Goal: Task Accomplishment & Management: Use online tool/utility

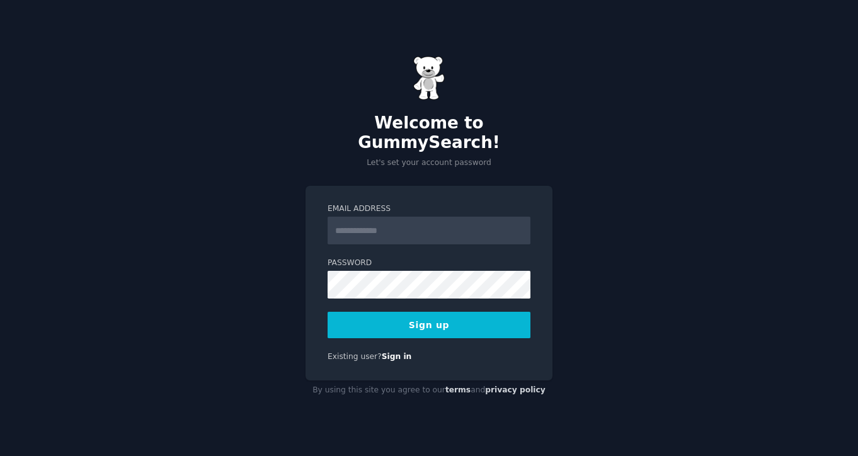
click at [384, 217] on input "Email Address" at bounding box center [429, 231] width 203 height 28
type input "**********"
click at [328, 312] on button "Sign up" at bounding box center [429, 325] width 203 height 26
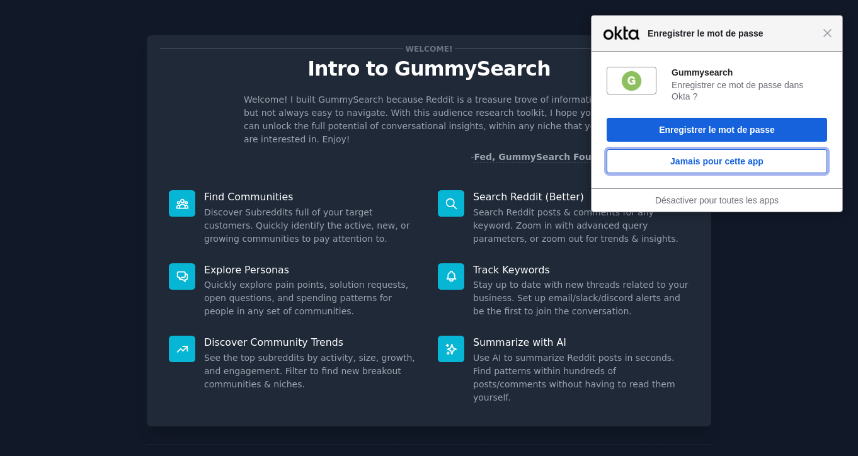
click at [711, 157] on button "Jamais pour cette app" at bounding box center [717, 161] width 221 height 24
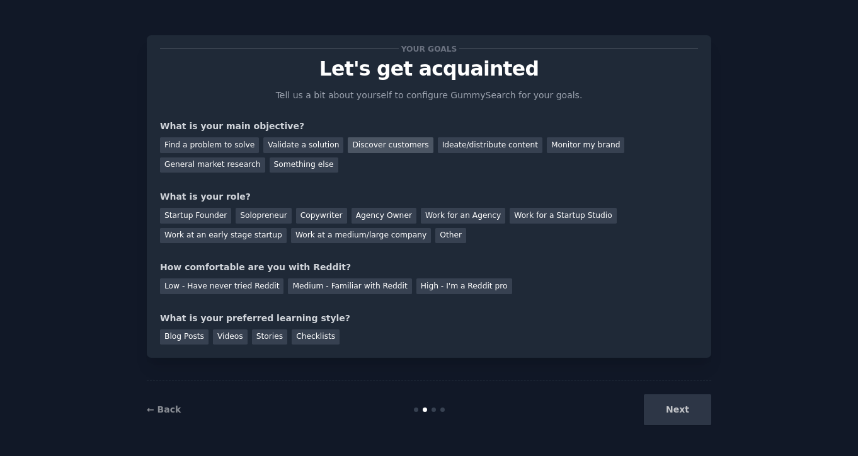
click at [391, 146] on div "Discover customers" at bounding box center [390, 145] width 85 height 16
click at [217, 217] on div "Startup Founder" at bounding box center [195, 216] width 71 height 16
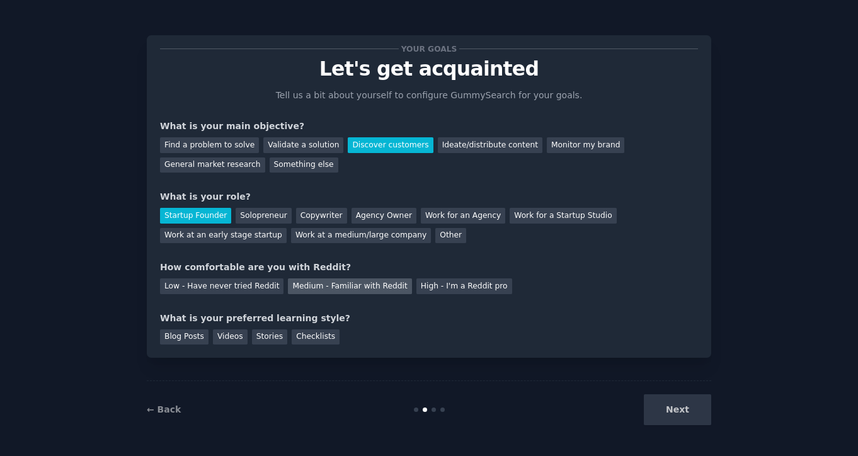
click at [367, 287] on div "Medium - Familiar with Reddit" at bounding box center [350, 287] width 124 height 16
click at [170, 335] on div "Blog Posts" at bounding box center [184, 338] width 49 height 16
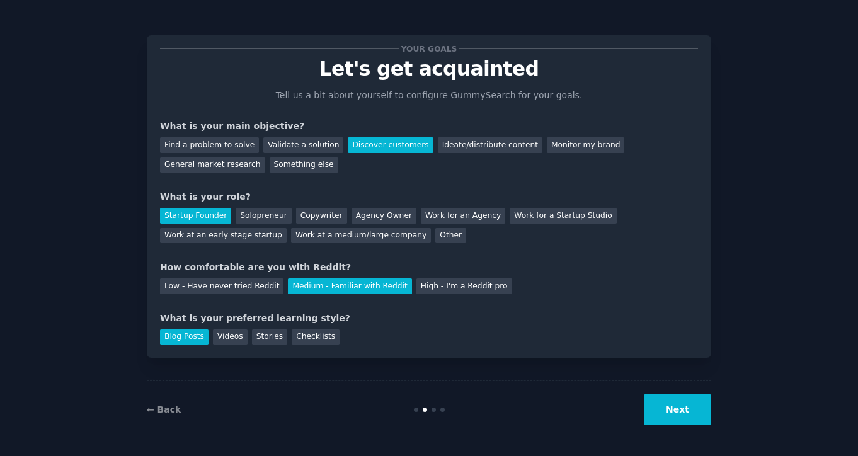
click at [684, 407] on button "Next" at bounding box center [677, 409] width 67 height 31
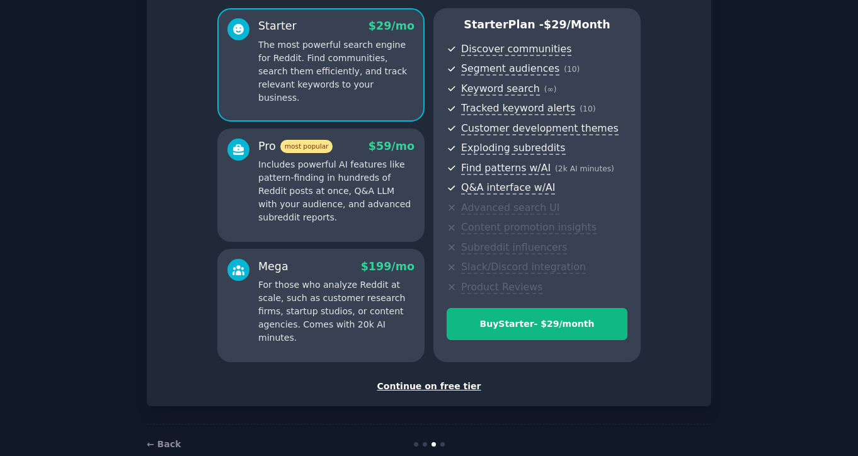
scroll to position [106, 0]
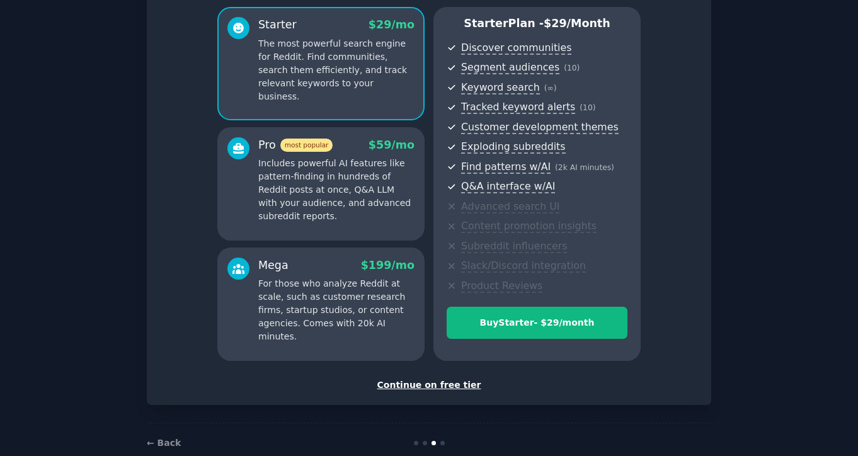
click at [443, 389] on div "Continue on free tier" at bounding box center [429, 385] width 538 height 13
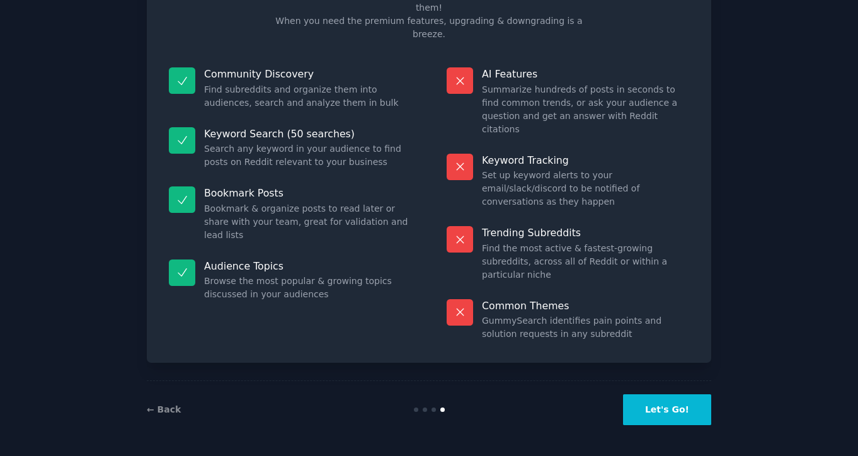
scroll to position [35, 0]
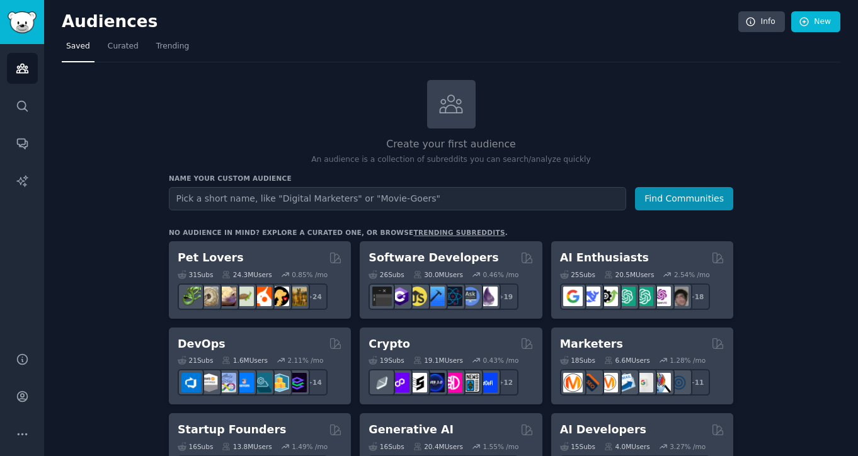
click at [305, 202] on input "text" at bounding box center [397, 198] width 457 height 23
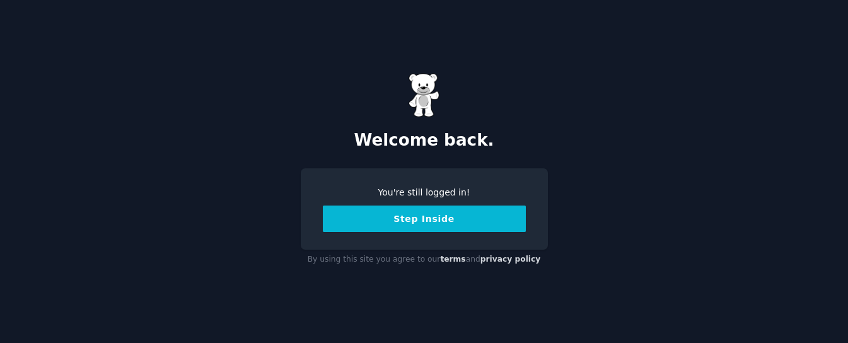
click at [444, 210] on button "Step Inside" at bounding box center [424, 218] width 203 height 26
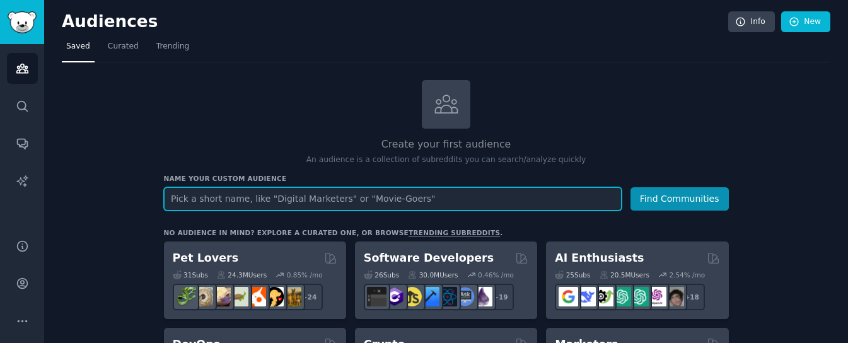
paste input "Productivity & Organization"
type input "Productivity & Organization"
click at [630, 187] on button "Find Communities" at bounding box center [679, 198] width 98 height 23
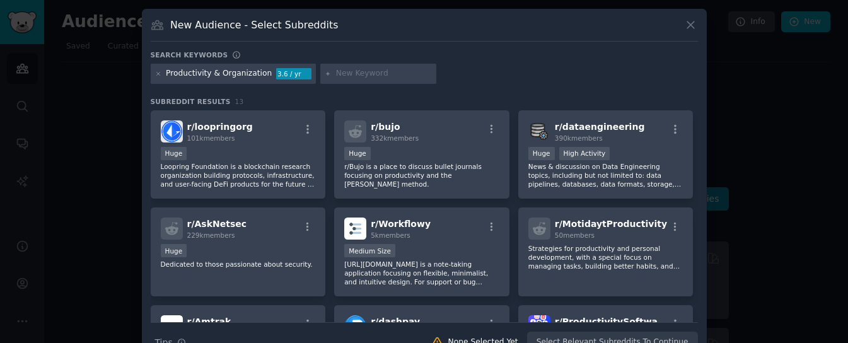
click at [376, 78] on input "text" at bounding box center [384, 73] width 96 height 11
paste input "Digital Curation & Bookmarking"
type input "Digital Curation & Bookmarking"
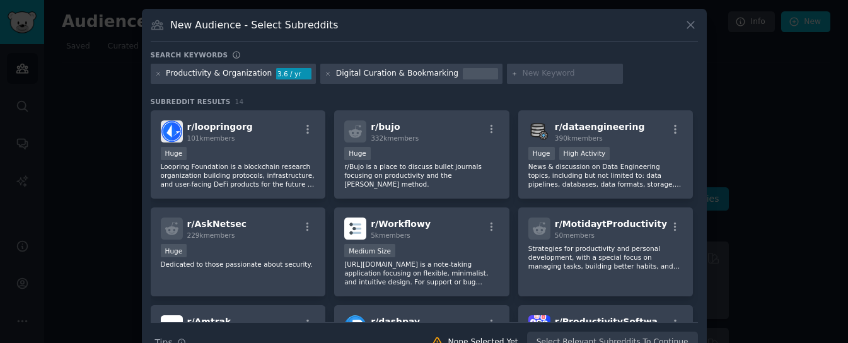
click at [463, 77] on div at bounding box center [480, 73] width 35 height 11
click at [440, 75] on div "Digital Curation & Bookmarking" at bounding box center [397, 73] width 122 height 11
drag, startPoint x: 440, startPoint y: 75, endPoint x: 311, endPoint y: 75, distance: 129.2
click at [311, 75] on div "Productivity & Organization 3.6 / yr Digital Curation & Bookmarking" at bounding box center [424, 76] width 547 height 25
click at [325, 71] on icon at bounding box center [328, 74] width 7 height 7
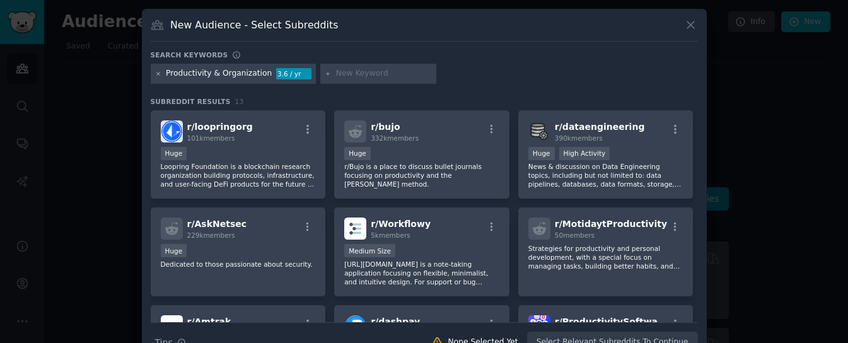
click at [155, 74] on icon at bounding box center [158, 74] width 7 height 7
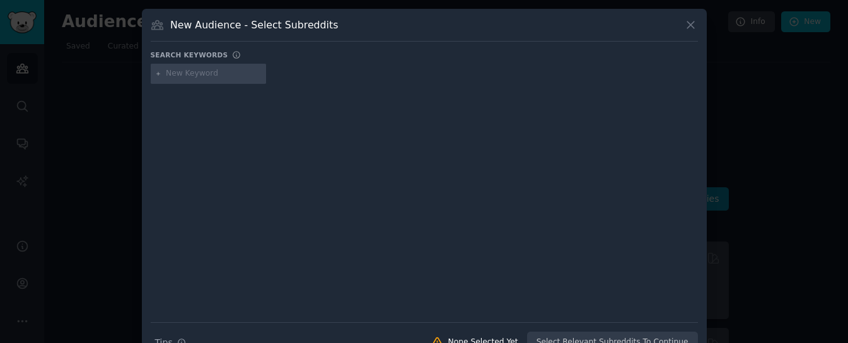
click at [195, 76] on input "text" at bounding box center [214, 73] width 96 height 11
paste input "Curators Tastemakers Anime fans Music lovers Series/TV show enthusiasts Pop cul…"
type input "Curators Tastemakers Anime fans Music lovers Series/TV show enthusiasts Pop cul…"
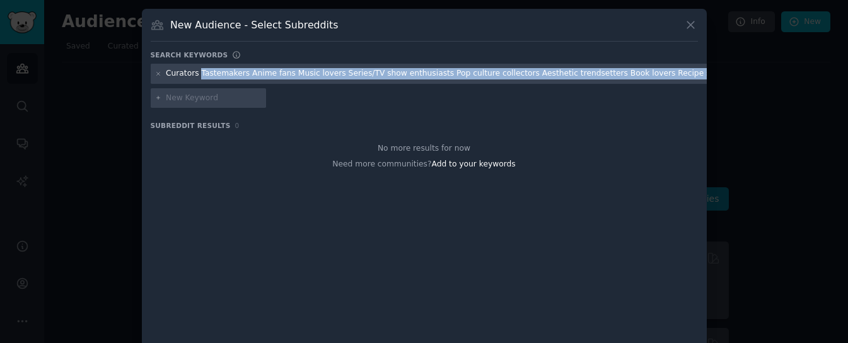
drag, startPoint x: 198, startPoint y: 74, endPoint x: 676, endPoint y: 94, distance: 478.1
click at [676, 94] on div "Curators Tastemakers Anime fans Music lovers Series/TV show enthusiasts Pop cul…" at bounding box center [424, 88] width 547 height 49
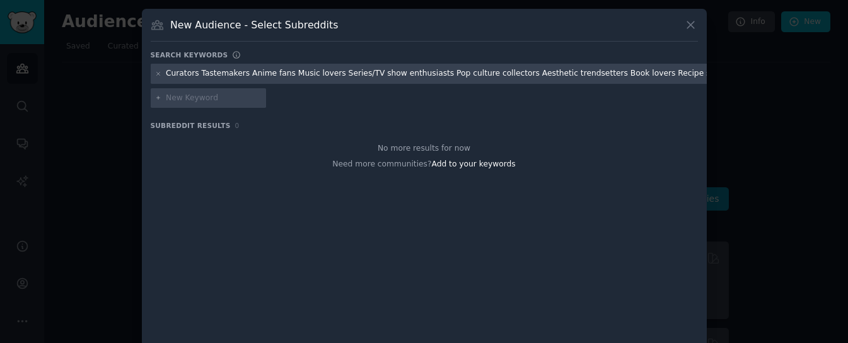
click at [158, 69] on div at bounding box center [158, 73] width 7 height 11
click at [158, 71] on icon at bounding box center [158, 74] width 7 height 7
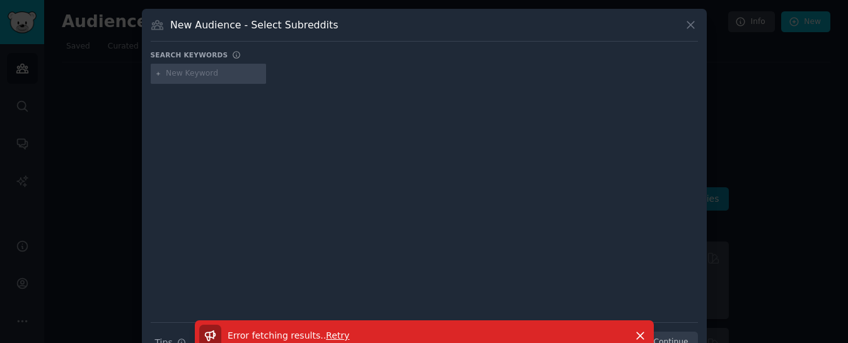
click at [187, 68] on input "text" at bounding box center [214, 73] width 96 height 11
paste input "Curators Tastemakers Anime fans Music lovers Series/TV show enthusiasts Pop cul…"
type input "Curators"
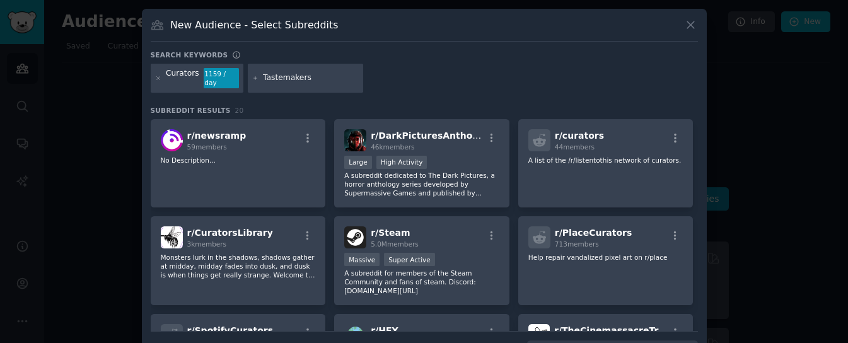
click at [270, 76] on input "Tastemakers" at bounding box center [311, 77] width 96 height 11
type input "Tastemakers"
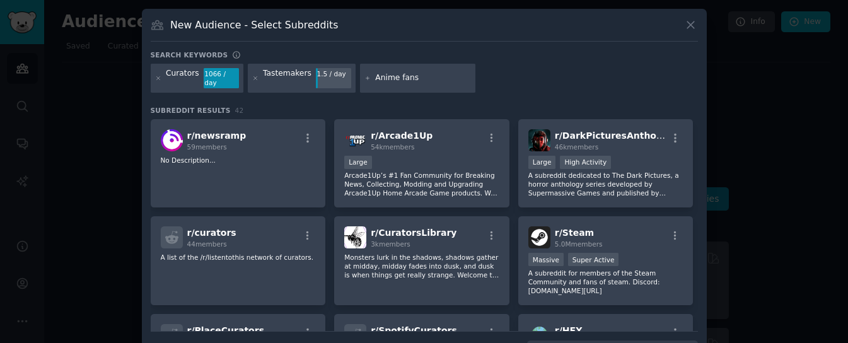
type input "Anime fans"
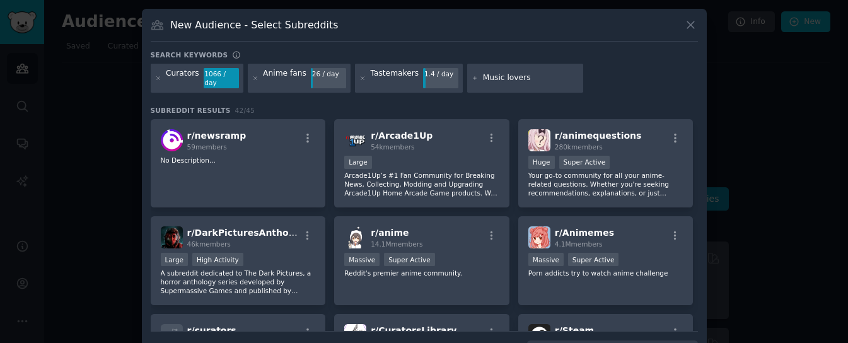
type input "Music lovers"
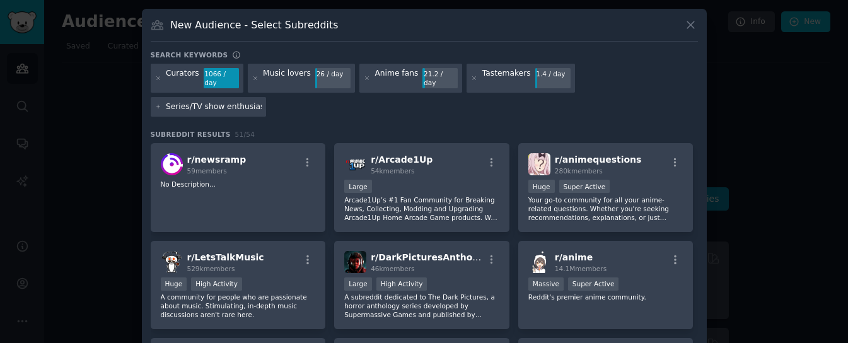
type input "Series/TV show enthusiasts"
type input "Pop culture collectors"
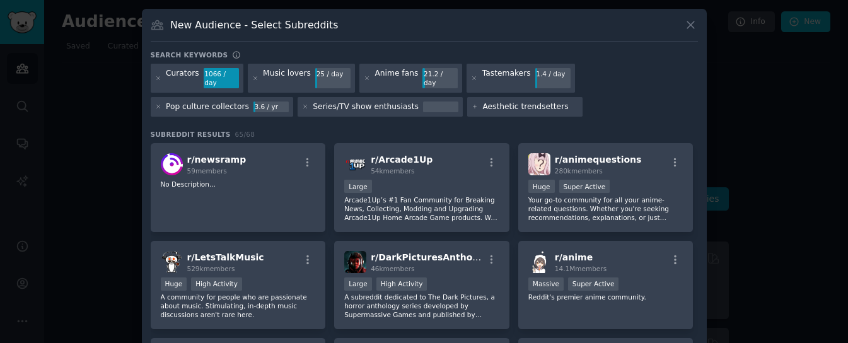
type input "Aesthetic trendsetters"
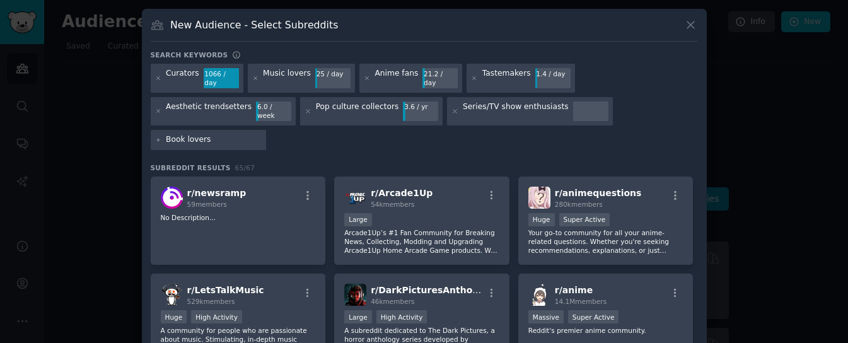
type input "Book lovers"
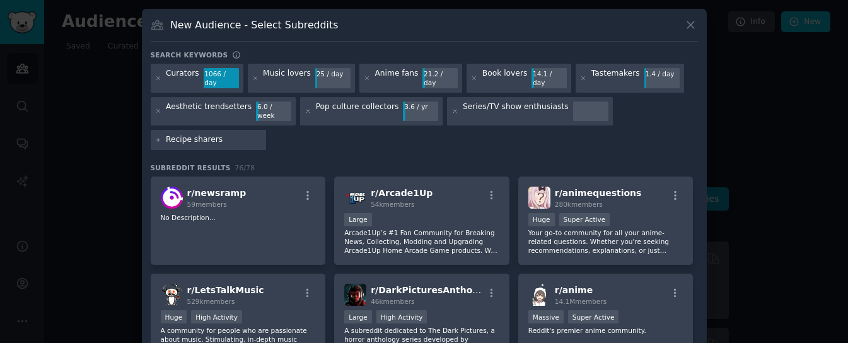
type input "Recipe sharers"
type input "Travel planners"
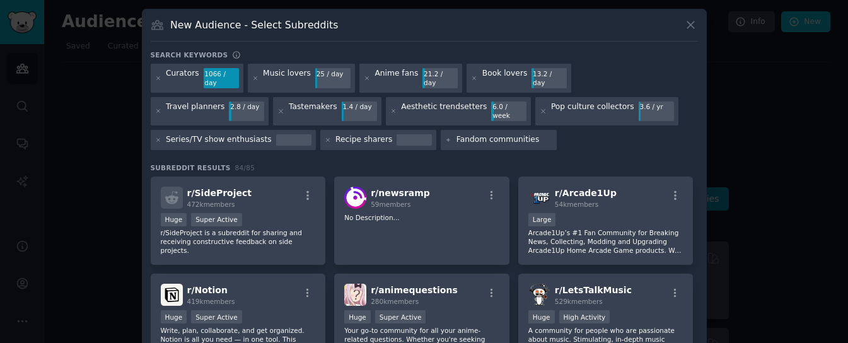
type input "Fandom communities"
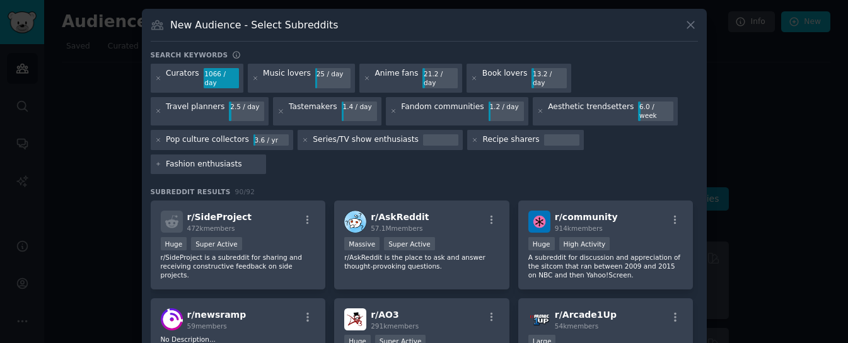
type input "Fashion enthusiasts"
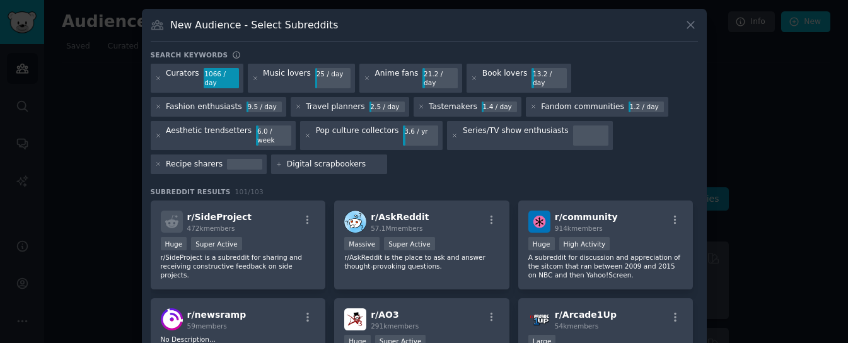
type input "Digital scrapbookers"
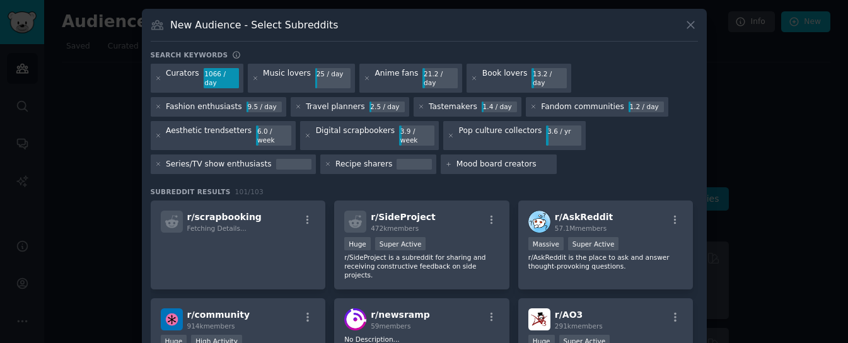
type input "Mood board creators"
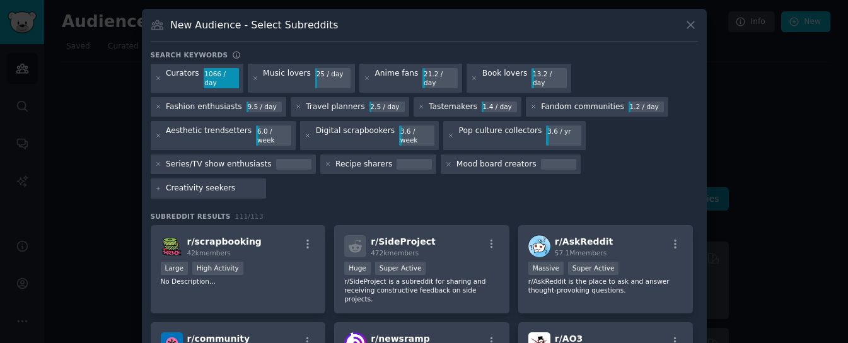
type input "Creativity seekers"
type input "Personal knowledge managers"
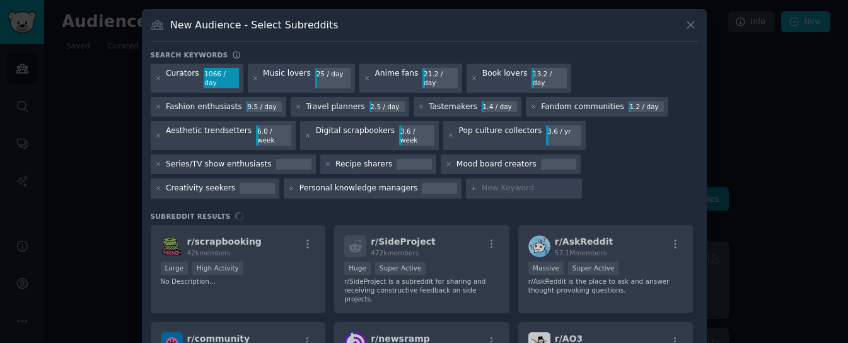
type input "Social recommendation seekers"
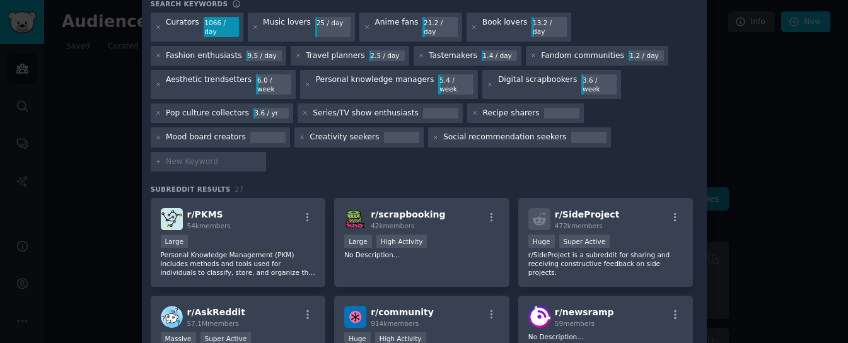
scroll to position [50, 0]
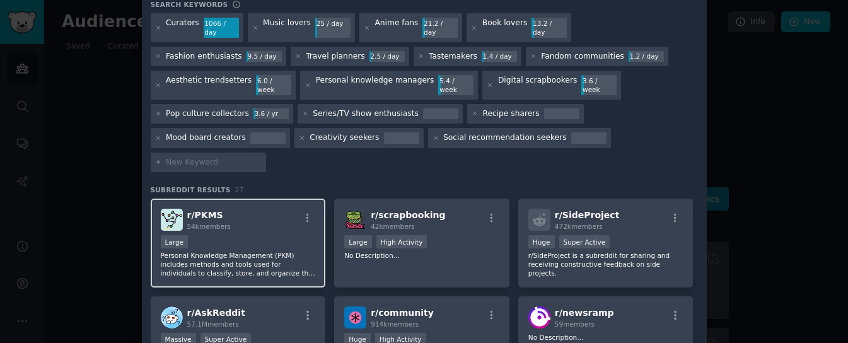
click at [238, 251] on p "Personal Knowledge Management (PKM) includes methods and tools used for individ…" at bounding box center [238, 264] width 155 height 26
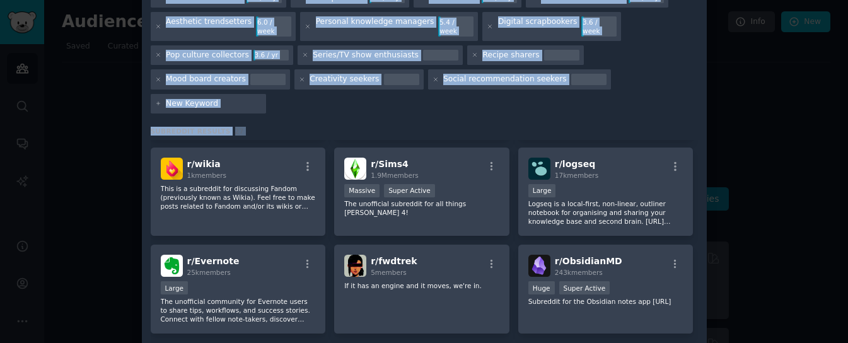
scroll to position [158, 0]
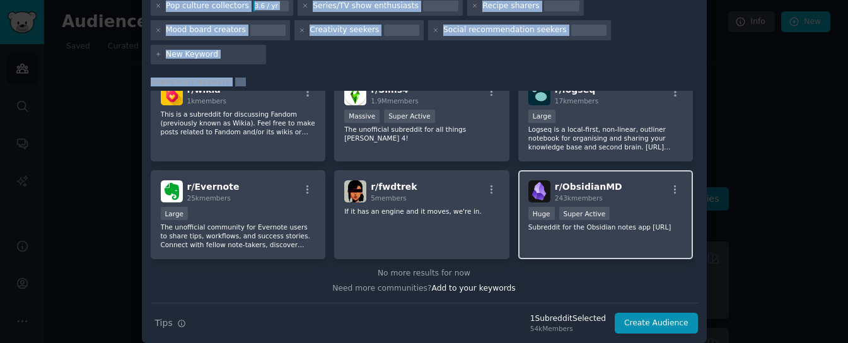
drag, startPoint x: 141, startPoint y: 144, endPoint x: 619, endPoint y: 235, distance: 486.8
click at [619, 235] on div "New Audience - Select Subreddits Search keywords Try a 2-4 keywords your audien…" at bounding box center [424, 97] width 565 height 492
copy div "r/ PKMS 54k members Large Personal Knowledge Management (PKM) includes methods …"
